Goal: Transaction & Acquisition: Purchase product/service

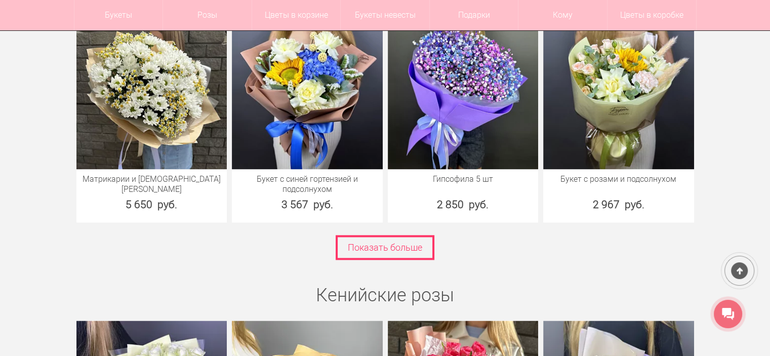
scroll to position [1519, 0]
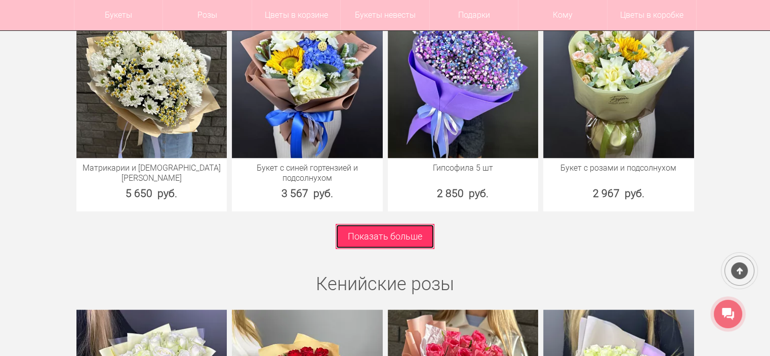
click at [363, 224] on link "Показать больше" at bounding box center [385, 236] width 99 height 25
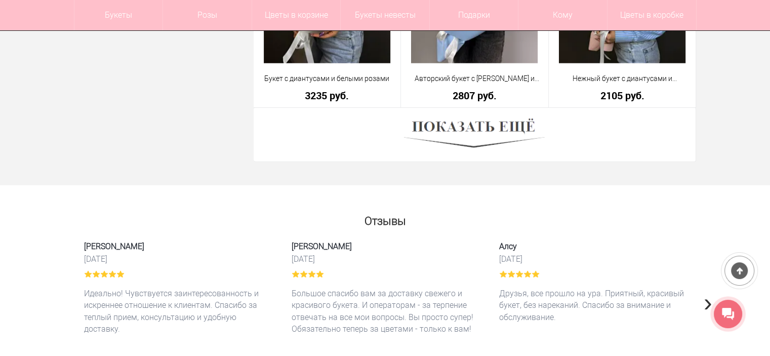
scroll to position [2937, 0]
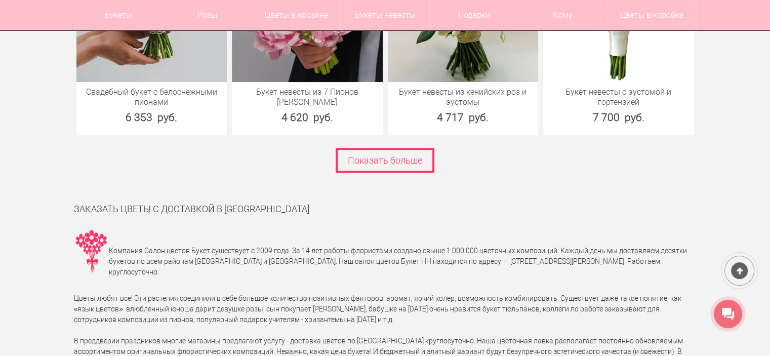
scroll to position [4591, 0]
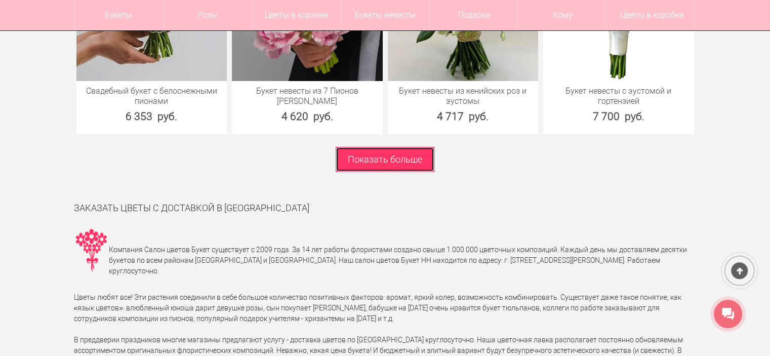
click at [371, 147] on link "Показать больше" at bounding box center [385, 159] width 99 height 25
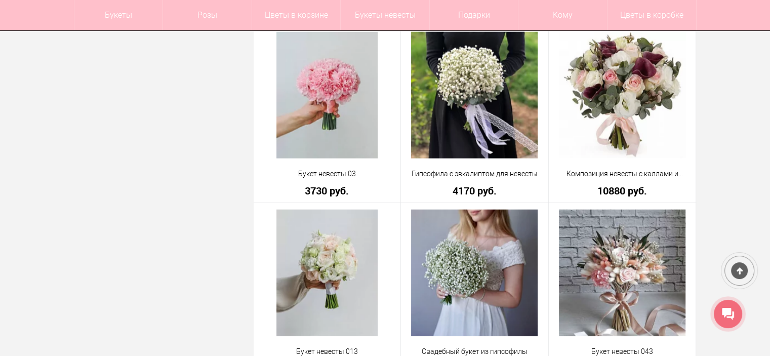
scroll to position [2228, 0]
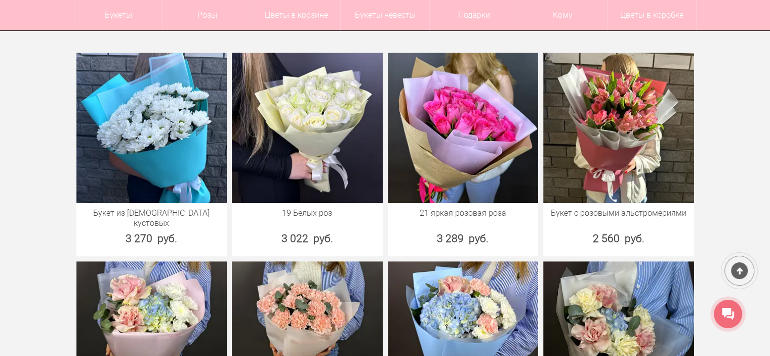
scroll to position [428, 0]
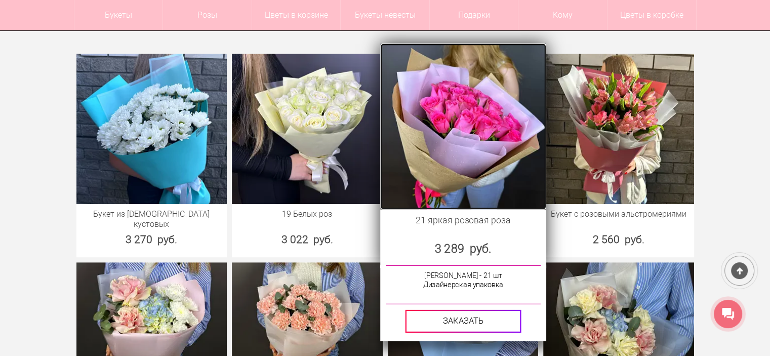
click at [437, 129] on img at bounding box center [463, 126] width 166 height 166
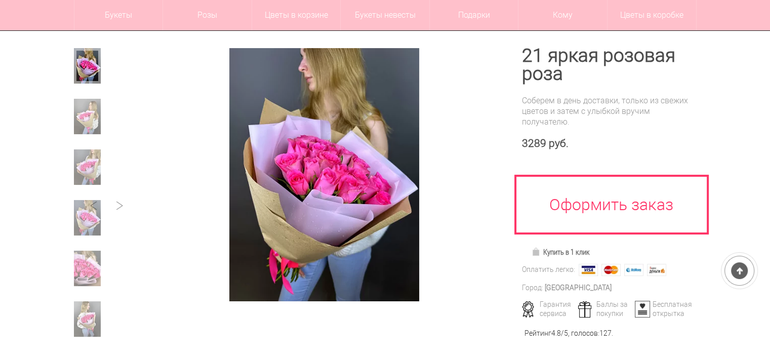
scroll to position [101, 0]
click at [90, 123] on img at bounding box center [87, 116] width 27 height 35
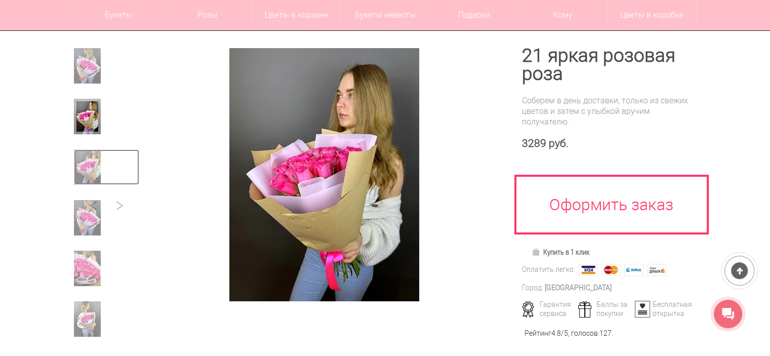
click at [82, 161] on img at bounding box center [87, 166] width 27 height 35
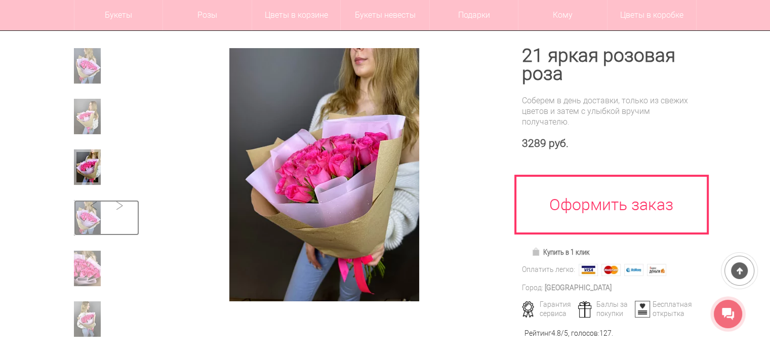
click at [91, 210] on img at bounding box center [87, 217] width 27 height 35
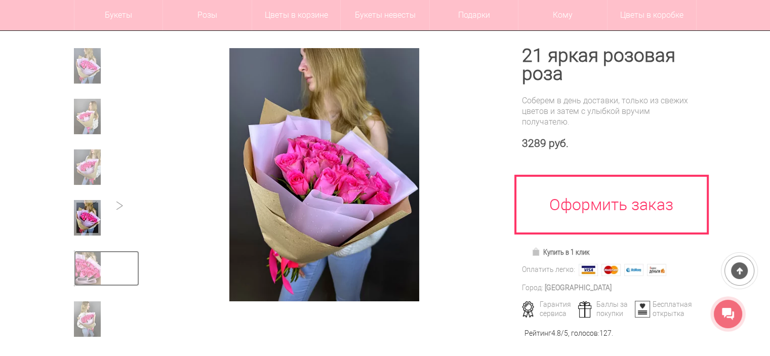
click at [86, 263] on img at bounding box center [87, 268] width 27 height 35
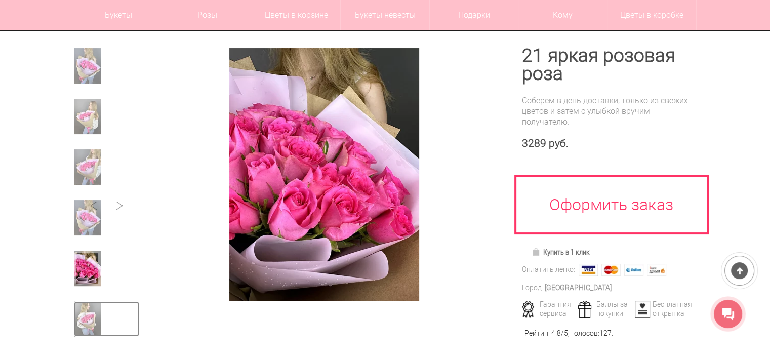
click at [79, 320] on img at bounding box center [87, 318] width 27 height 35
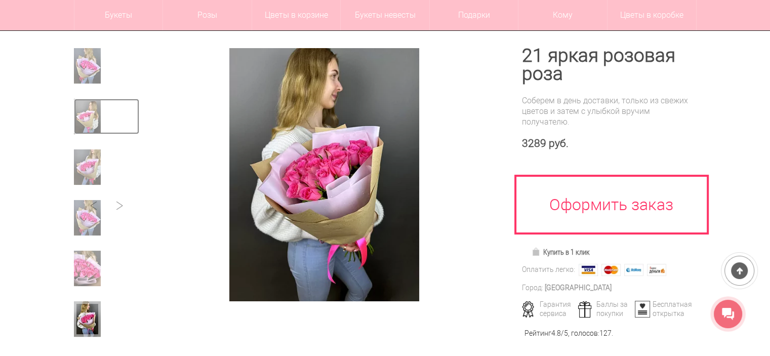
click at [91, 107] on img at bounding box center [87, 116] width 27 height 35
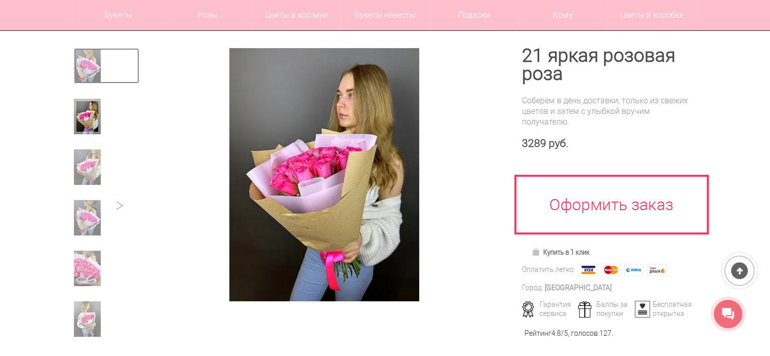
click at [86, 65] on img at bounding box center [87, 65] width 27 height 35
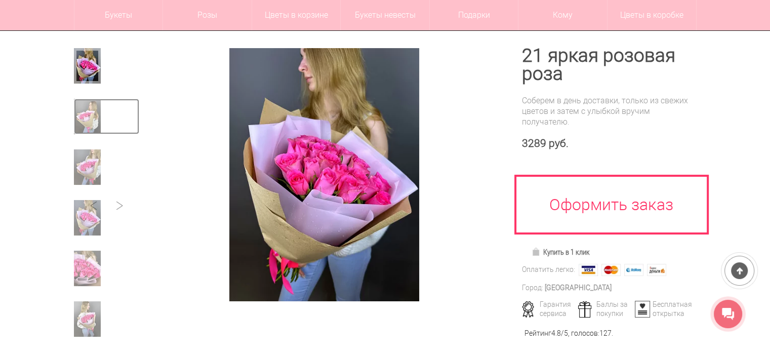
click at [83, 119] on img at bounding box center [87, 116] width 27 height 35
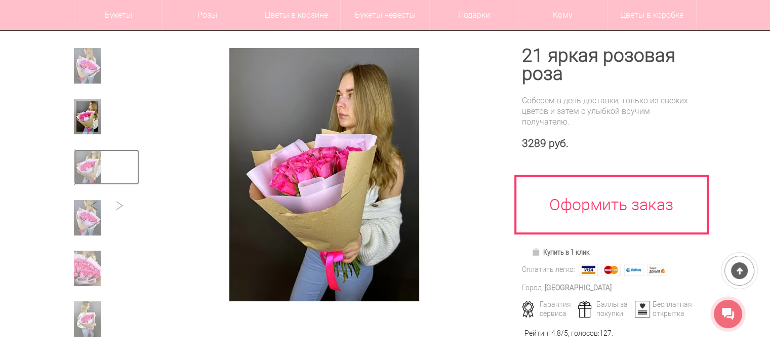
click at [86, 164] on img at bounding box center [87, 166] width 27 height 35
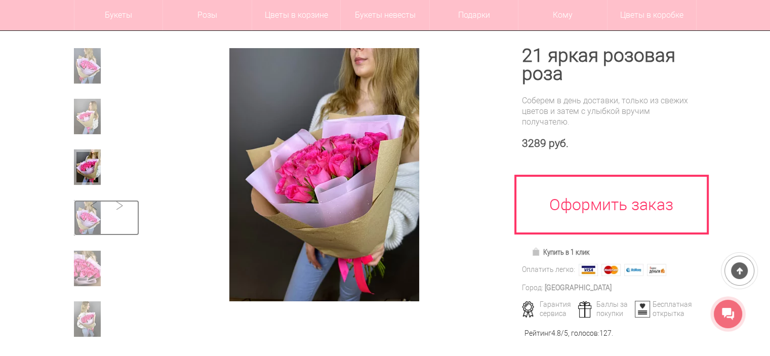
click at [87, 214] on img at bounding box center [87, 217] width 27 height 35
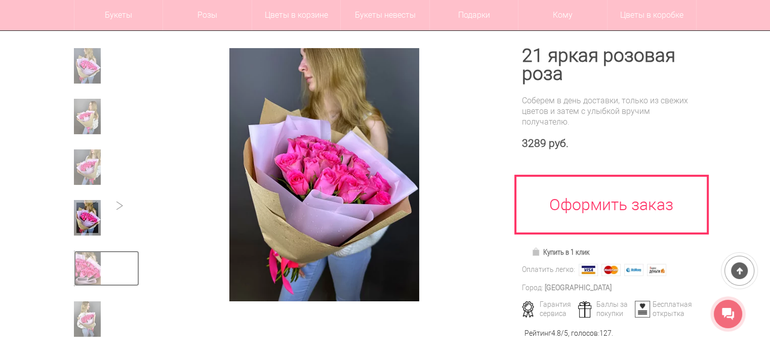
click at [79, 266] on img at bounding box center [87, 268] width 27 height 35
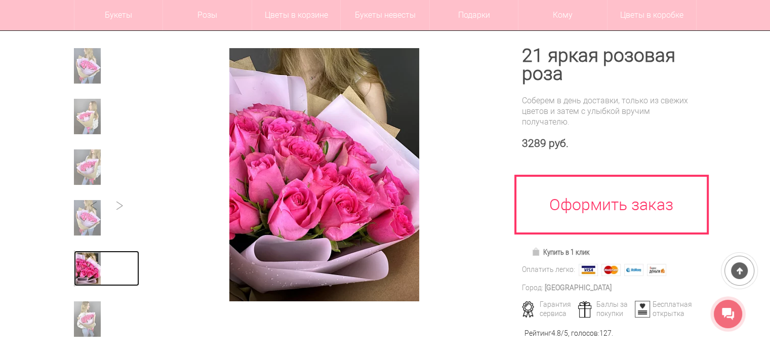
scroll to position [152, 0]
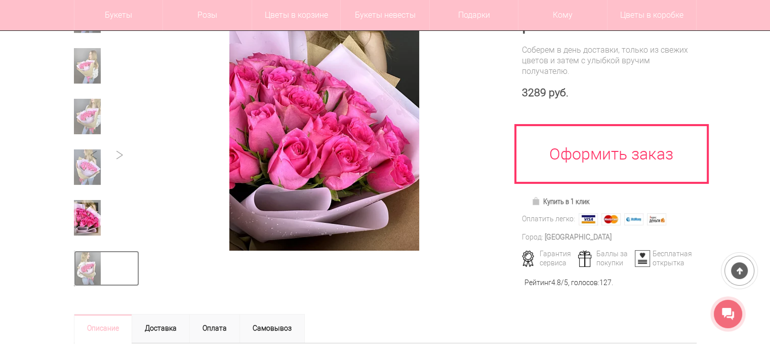
click at [90, 262] on img at bounding box center [87, 268] width 27 height 35
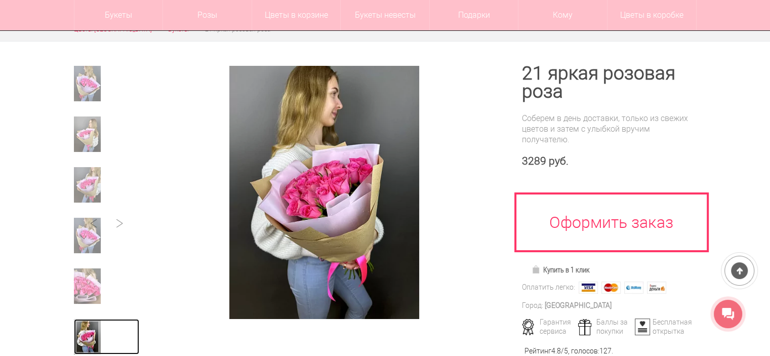
scroll to position [101, 0]
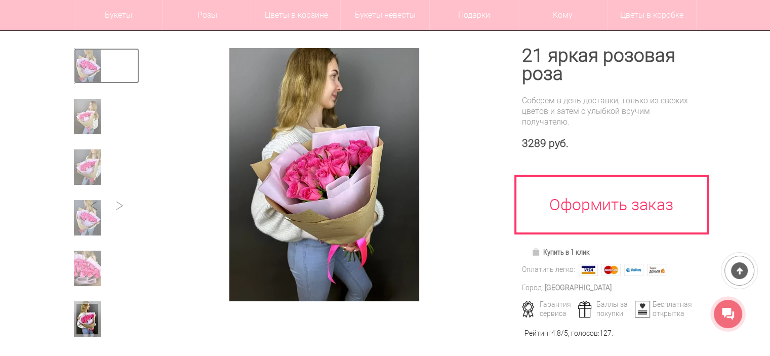
click at [87, 66] on img at bounding box center [87, 65] width 27 height 35
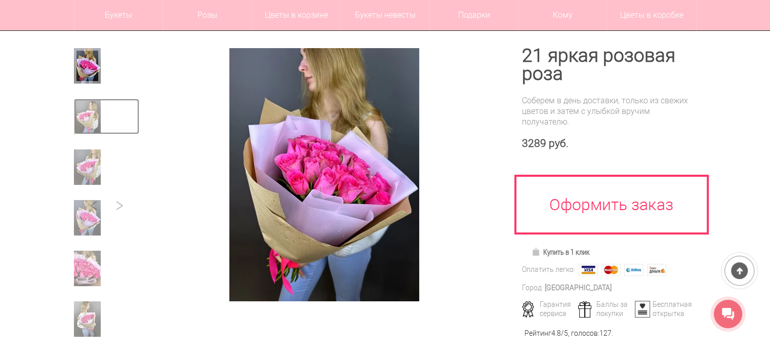
click at [87, 113] on img at bounding box center [87, 116] width 27 height 35
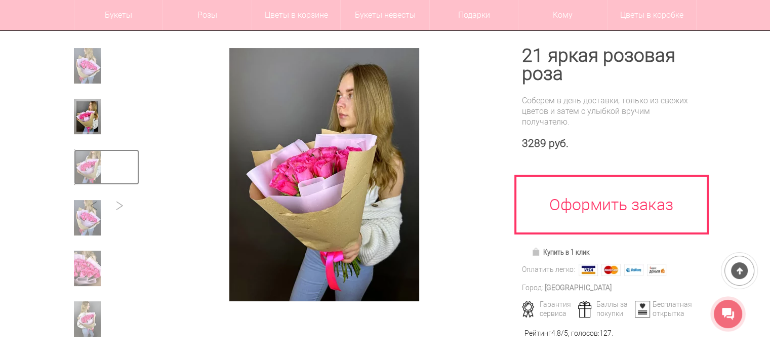
click at [86, 166] on img at bounding box center [87, 166] width 27 height 35
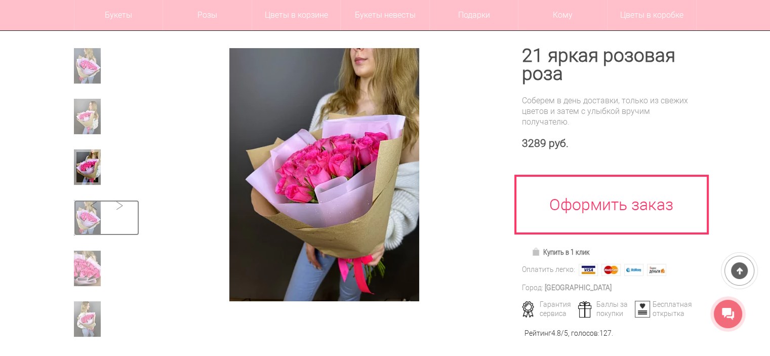
click at [84, 218] on img at bounding box center [87, 217] width 27 height 35
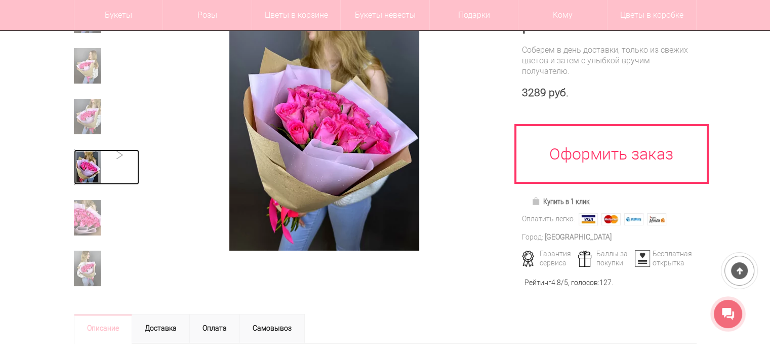
scroll to position [203, 0]
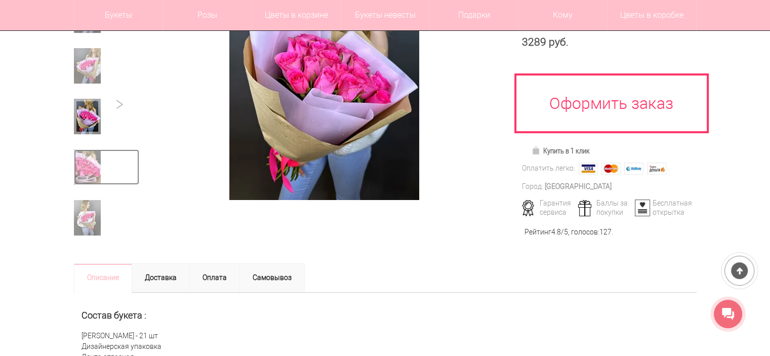
click at [86, 166] on img at bounding box center [87, 166] width 27 height 35
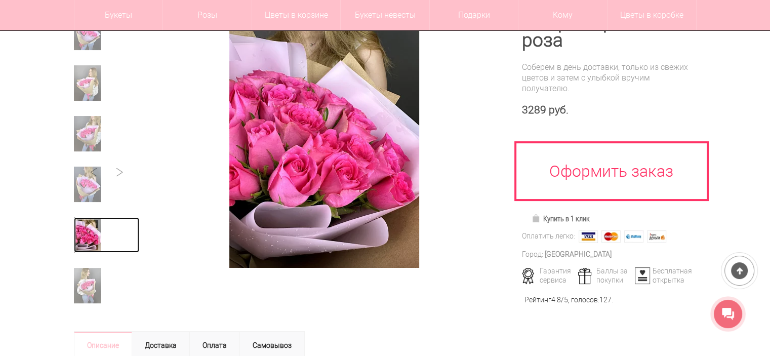
scroll to position [152, 0]
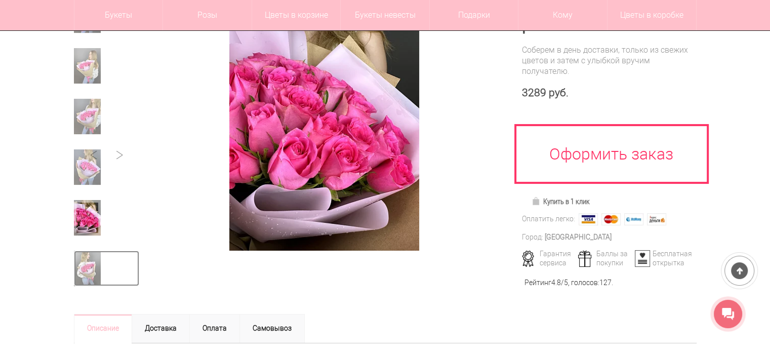
click at [87, 265] on img at bounding box center [87, 268] width 27 height 35
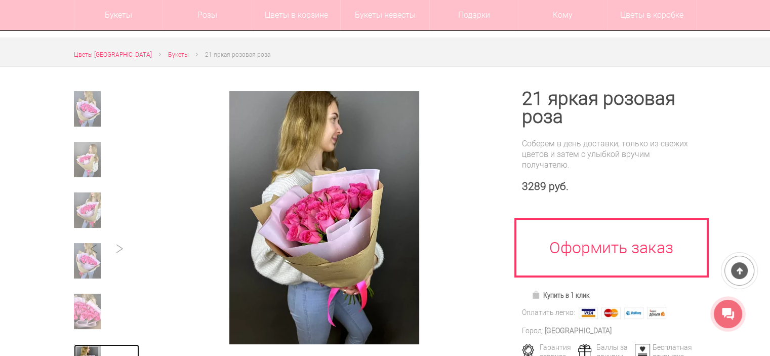
scroll to position [51, 0]
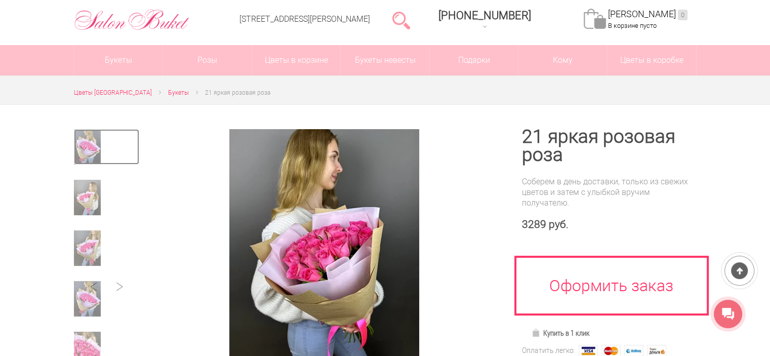
click at [89, 145] on img at bounding box center [87, 146] width 27 height 35
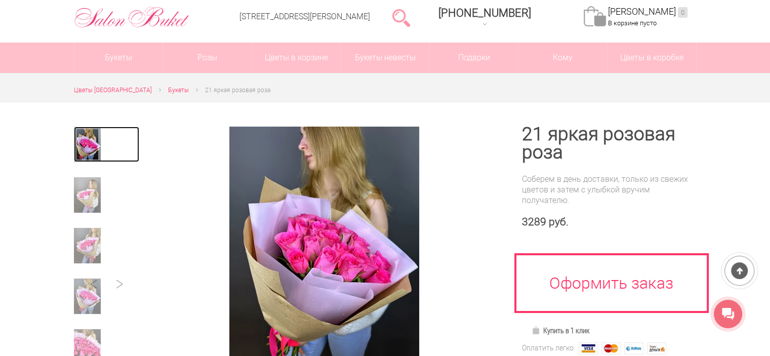
scroll to position [101, 0]
